Goal: Navigation & Orientation: Find specific page/section

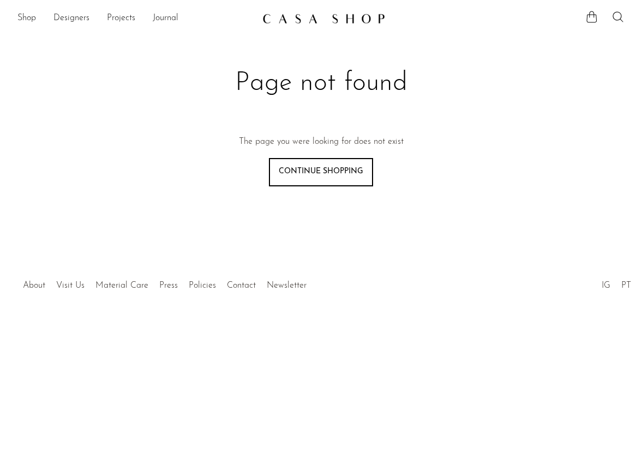
click at [353, 168] on link "Continue shopping" at bounding box center [321, 172] width 104 height 28
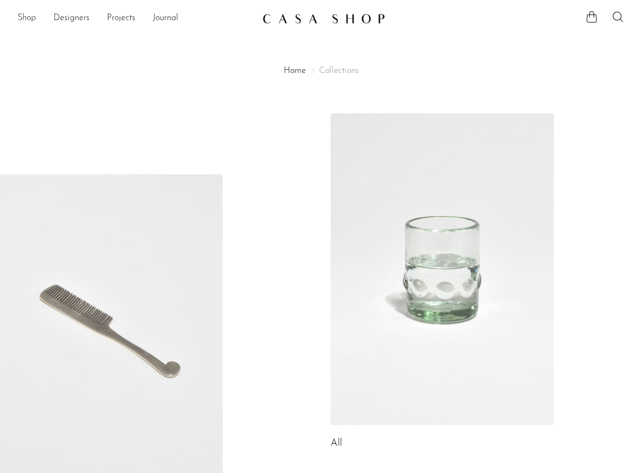
click at [28, 19] on link "Shop" at bounding box center [26, 18] width 19 height 14
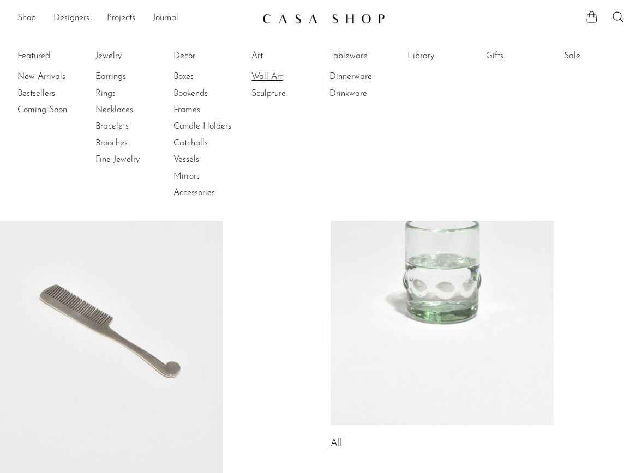
click at [275, 79] on link "Wall Art" at bounding box center [292, 77] width 82 height 12
